Goal: Find specific page/section: Find specific page/section

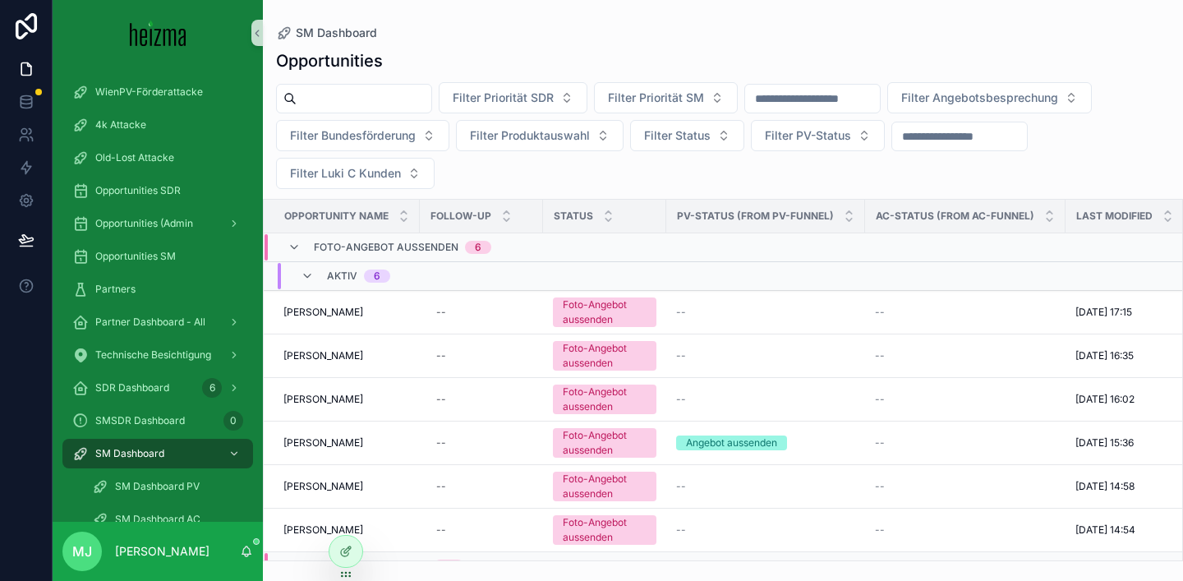
click at [547, 57] on div "Opportunities" at bounding box center [723, 60] width 894 height 23
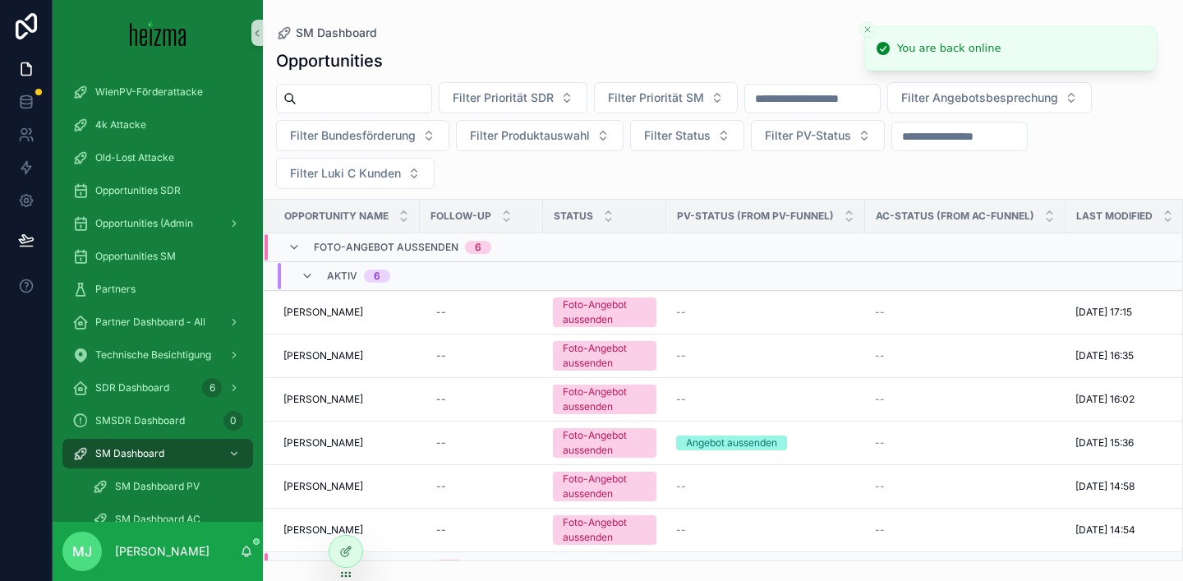
click at [379, 23] on div "SM Dashboard Opportunities Filter Priorität SDR Filter Priorität SM Filter Ange…" at bounding box center [723, 280] width 920 height 561
